Goal: Complete application form

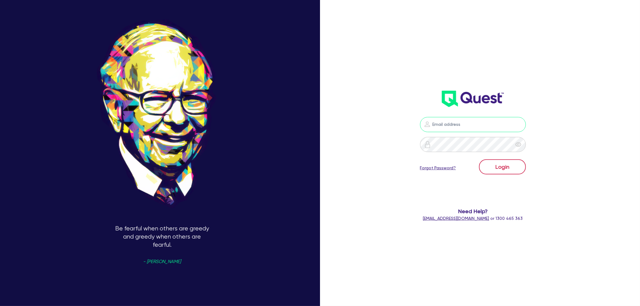
type input "[EMAIL_ADDRESS][PERSON_NAME][DOMAIN_NAME]"
click at [503, 164] on button "Login" at bounding box center [502, 166] width 47 height 15
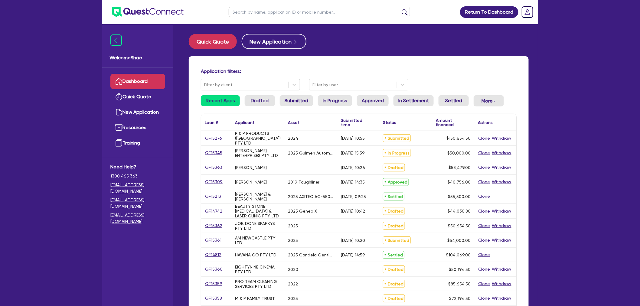
click at [297, 13] on input "text" at bounding box center [320, 12] width 182 height 11
type input "15100"
click at [400, 9] on button "submit" at bounding box center [405, 13] width 10 height 8
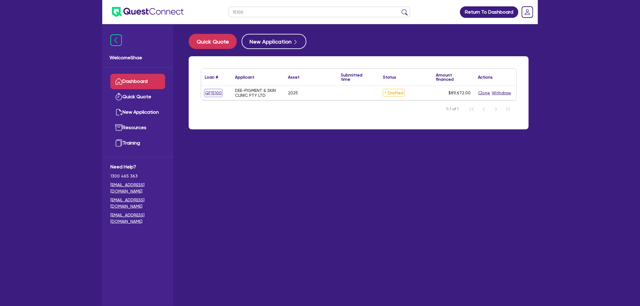
click at [211, 92] on link "QF15100" at bounding box center [213, 93] width 17 height 7
select select "TERTIARY_ASSETS"
select select "BEAUTY_EQUIPMENT"
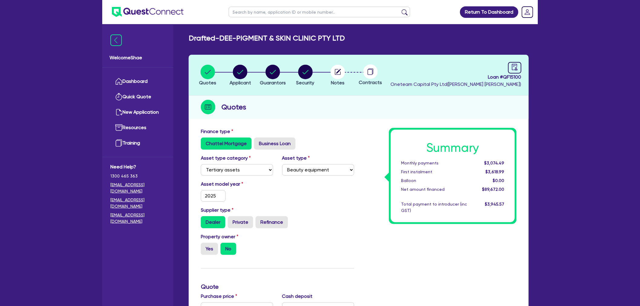
drag, startPoint x: 44, startPoint y: 161, endPoint x: 71, endPoint y: 165, distance: 27.0
click at [44, 161] on div "Return To Dashboard Edit Profile Logout Welcome Shae Dashboard Quick Quote New …" at bounding box center [320, 274] width 640 height 549
click at [303, 68] on circle "button" at bounding box center [305, 72] width 15 height 15
select select "TERTIARY_ASSETS"
select select "BEAUTY_EQUIPMENT"
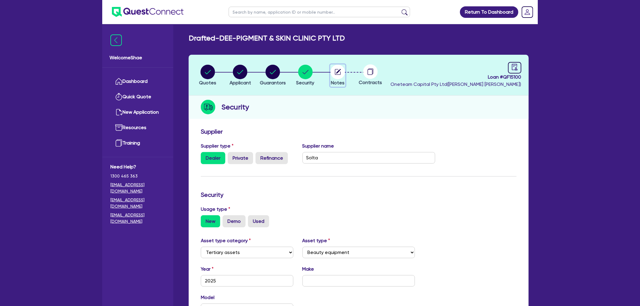
click at [341, 73] on circle "button" at bounding box center [338, 72] width 15 height 15
select select "Other"
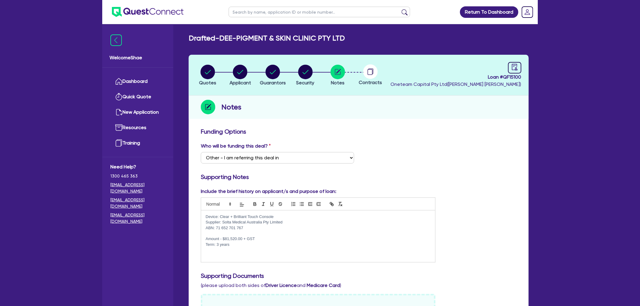
drag, startPoint x: 374, startPoint y: 73, endPoint x: 400, endPoint y: 106, distance: 42.1
click at [374, 73] on circle at bounding box center [370, 71] width 15 height 15
drag, startPoint x: 337, startPoint y: 44, endPoint x: 362, endPoint y: 64, distance: 31.6
click at [338, 47] on div "Drafted - DEE-PIGMENT & SKIN CLINIC PTY LTD Quotes Applicant [GEOGRAPHIC_DATA] …" at bounding box center [359, 278] width 358 height 488
click at [374, 71] on circle at bounding box center [370, 71] width 15 height 15
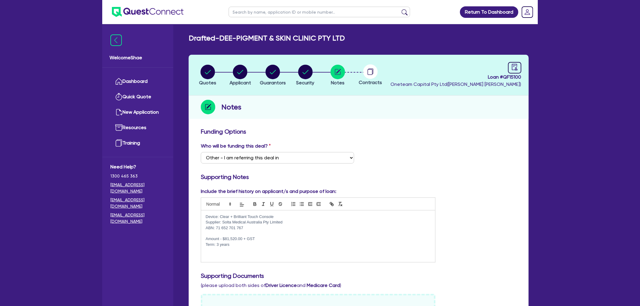
click at [367, 70] on circle at bounding box center [370, 71] width 15 height 15
click at [303, 12] on input "text" at bounding box center [320, 12] width 182 height 11
type input "delux"
click button "submit" at bounding box center [405, 13] width 10 height 8
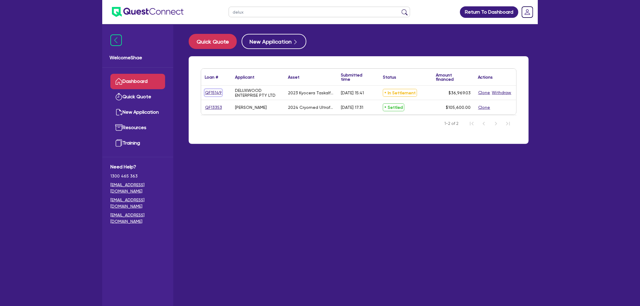
click at [211, 90] on link "QF15149" at bounding box center [213, 92] width 17 height 7
select select "TERTIARY_ASSETS"
select select "IT_EQUIPMENT"
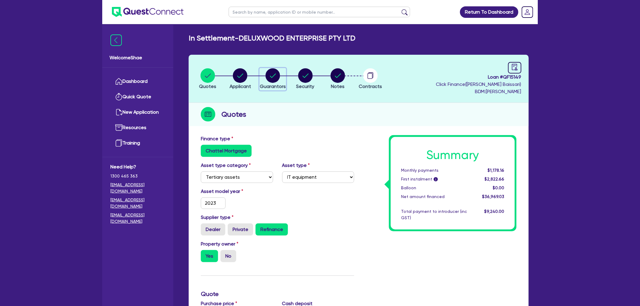
click at [267, 79] on circle "button" at bounding box center [273, 75] width 15 height 15
select select "MR"
select select "[GEOGRAPHIC_DATA]"
select select "MARRIED"
select select "PROPERTY"
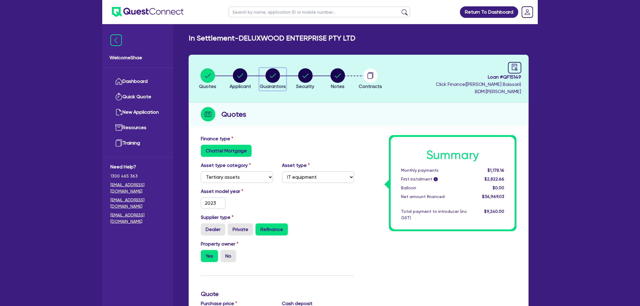
select select "MORTGAGE"
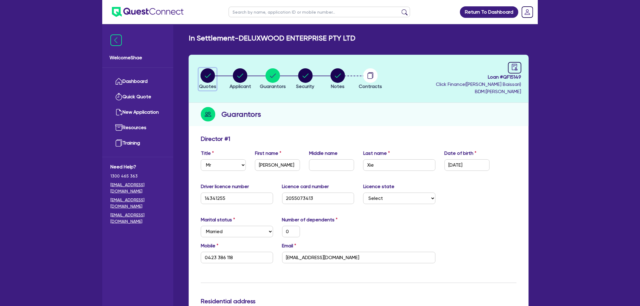
click at [213, 71] on circle "button" at bounding box center [208, 75] width 15 height 15
select select "TERTIARY_ASSETS"
select select "IT_EQUIPMENT"
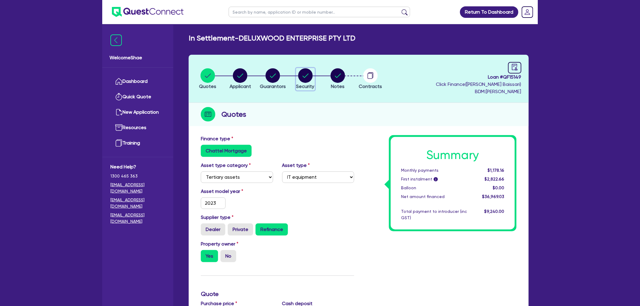
click at [300, 76] on circle "button" at bounding box center [305, 75] width 15 height 15
select select "TERTIARY_ASSETS"
select select "IT_EQUIPMENT"
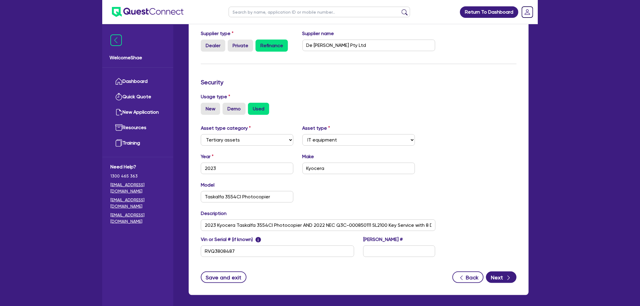
scroll to position [134, 0]
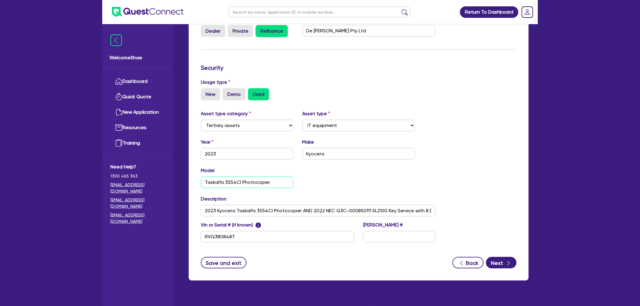
drag, startPoint x: 231, startPoint y: 182, endPoint x: 276, endPoint y: 182, distance: 45.1
click at [276, 182] on input "Taskalfa 3554CI Photocopier" at bounding box center [247, 182] width 93 height 11
drag, startPoint x: 277, startPoint y: 182, endPoint x: 200, endPoint y: 177, distance: 77.6
click at [200, 177] on div "Model Taskalfa 3554CI Photocopier" at bounding box center [247, 177] width 102 height 21
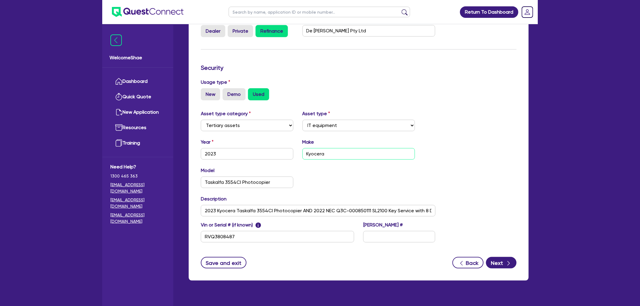
click at [310, 152] on input "Kyocera" at bounding box center [359, 153] width 113 height 11
click at [241, 182] on input "Taskalfa 3554CI Photocopier" at bounding box center [247, 182] width 93 height 11
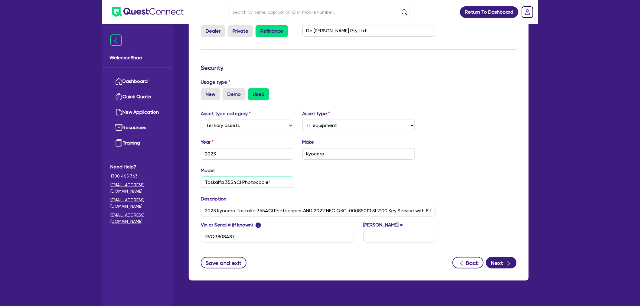
click at [241, 182] on input "Taskalfa 3554CI Photocopier" at bounding box center [247, 182] width 93 height 11
click at [212, 214] on input "2023 Kyocera Taskalfa 3554CI Photocopier AND 2022 NEC Q3C-000850111 SL2100 Key …" at bounding box center [318, 210] width 235 height 11
drag, startPoint x: 201, startPoint y: 211, endPoint x: 439, endPoint y: 212, distance: 237.2
click at [439, 212] on div "Description 2023 Kyocera Taskalfa 3554CI Photocopier AND 2022 NEC Q3C-000850111…" at bounding box center [318, 205] width 244 height 21
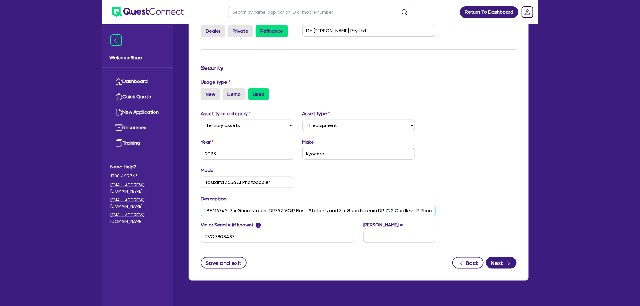
click at [418, 213] on input "2023 Kyocera Taskalfa 3554CI Photocopier AND 2022 NEC Q3C-000850111 SL2100 Key …" at bounding box center [318, 210] width 235 height 11
drag, startPoint x: 431, startPoint y: 211, endPoint x: 200, endPoint y: 208, distance: 230.5
click at [200, 208] on div "Description 2023 Kyocera Taskalfa 3554CI Photocopier AND 2022 NEC Q3C-000850111…" at bounding box center [318, 205] width 244 height 21
click at [211, 210] on input "2023 Kyocera Taskalfa 3554CI Photocopier AND 2022 NEC Q3C-000850111 SL2100 Key …" at bounding box center [318, 210] width 235 height 11
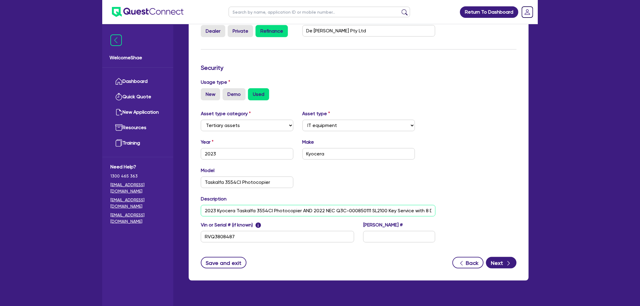
click at [205, 209] on input "2023 Kyocera Taskalfa 3554CI Photocopier AND 2022 NEC Q3C-000850111 SL2100 Key …" at bounding box center [318, 210] width 235 height 11
drag, startPoint x: 203, startPoint y: 211, endPoint x: 434, endPoint y: 215, distance: 230.9
click at [434, 215] on input "2023 Kyocera Taskalfa 3554CI Photocopier AND 2022 NEC Q3C-000850111 SL2100 Key …" at bounding box center [318, 210] width 235 height 11
click at [433, 212] on input "2023 Kyocera Taskalfa 3554CI Photocopier AND 2022 NEC Q3C-000850111 SL2100 Key …" at bounding box center [318, 210] width 235 height 11
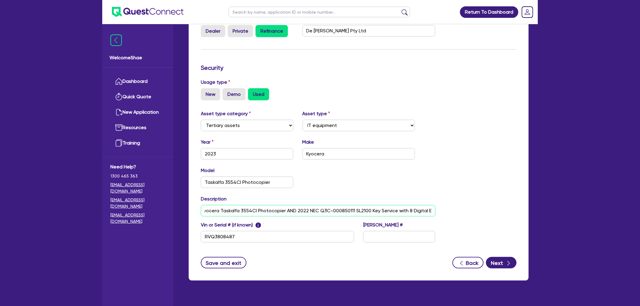
scroll to position [0, 0]
drag, startPoint x: 432, startPoint y: 210, endPoint x: 180, endPoint y: 204, distance: 251.8
click at [180, 204] on div "In Settlement - DELUXWOOD ENTERPRISE PTY LTD Quotes Applicant [GEOGRAPHIC_DATA]…" at bounding box center [359, 94] width 358 height 388
click at [480, 165] on div "Asset type category Select Cars and light trucks Primary assets Secondary asset…" at bounding box center [358, 180] width 325 height 140
